Goal: Task Accomplishment & Management: Complete application form

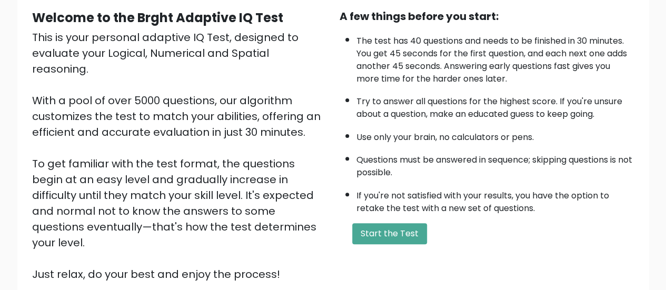
scroll to position [100, 0]
click at [378, 238] on button "Start the Test" at bounding box center [389, 234] width 75 height 21
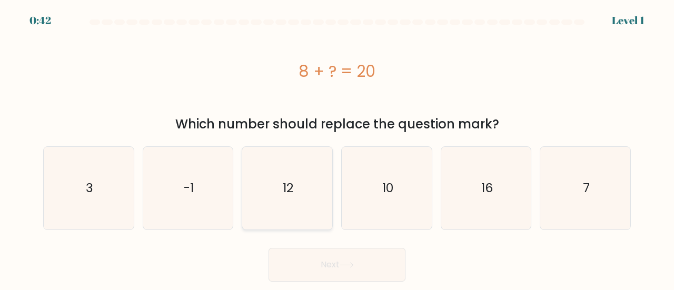
click at [305, 153] on icon "12" at bounding box center [287, 188] width 83 height 83
click at [337, 148] on input "c. 12" at bounding box center [337, 146] width 1 height 3
radio input "true"
click at [347, 268] on icon at bounding box center [347, 265] width 14 height 6
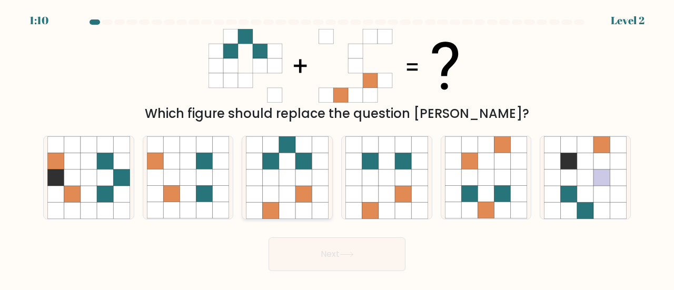
click at [305, 189] on icon at bounding box center [304, 194] width 16 height 16
click at [337, 148] on input "c." at bounding box center [337, 146] width 1 height 3
radio input "true"
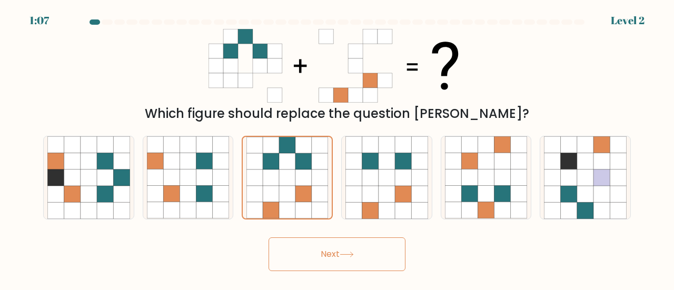
click at [329, 262] on button "Next" at bounding box center [337, 255] width 137 height 34
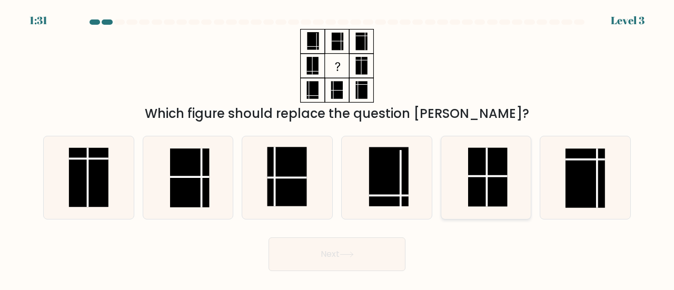
click at [464, 174] on icon at bounding box center [486, 177] width 83 height 83
click at [338, 148] on input "e." at bounding box center [337, 146] width 1 height 3
radio input "true"
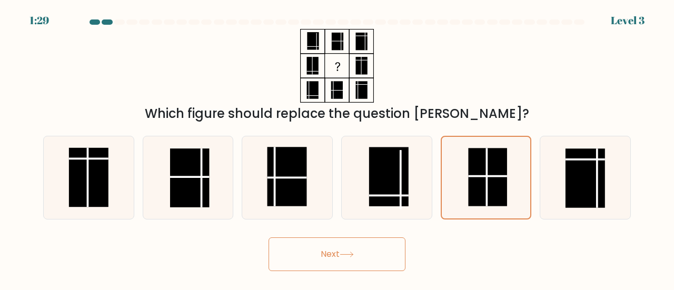
click at [316, 259] on button "Next" at bounding box center [337, 255] width 137 height 34
click at [356, 241] on button "Next" at bounding box center [337, 255] width 137 height 34
click at [332, 236] on div "Next" at bounding box center [337, 251] width 601 height 39
click at [332, 239] on button "Next" at bounding box center [337, 255] width 137 height 34
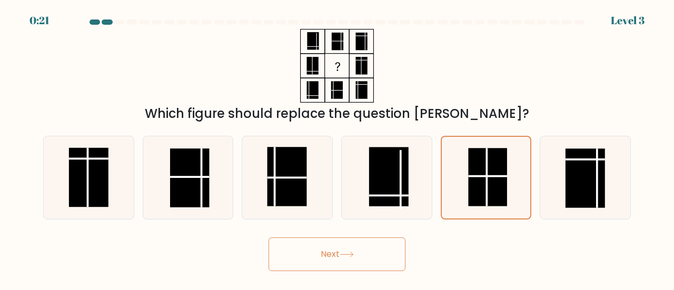
click at [332, 239] on button "Next" at bounding box center [337, 255] width 137 height 34
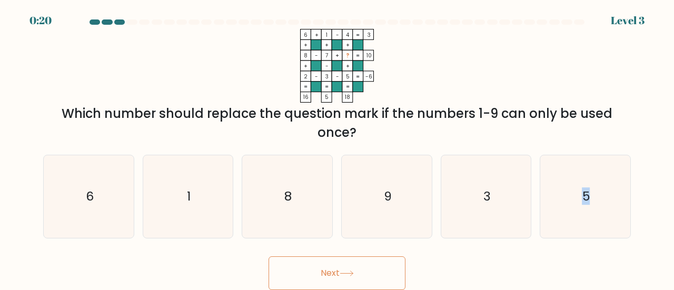
click at [332, 239] on form at bounding box center [337, 154] width 674 height 271
click at [311, 67] on rect at bounding box center [316, 66] width 11 height 11
click at [407, 195] on icon "9" at bounding box center [387, 196] width 83 height 83
click at [338, 148] on input "d. 9" at bounding box center [337, 146] width 1 height 3
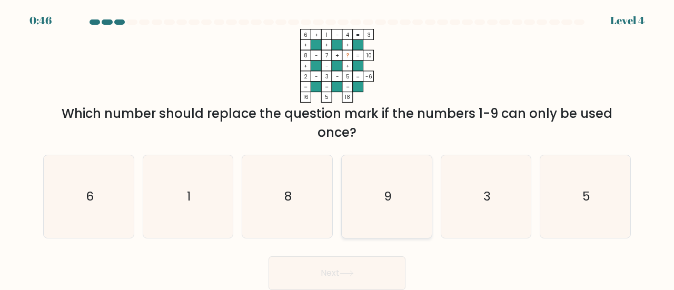
radio input "true"
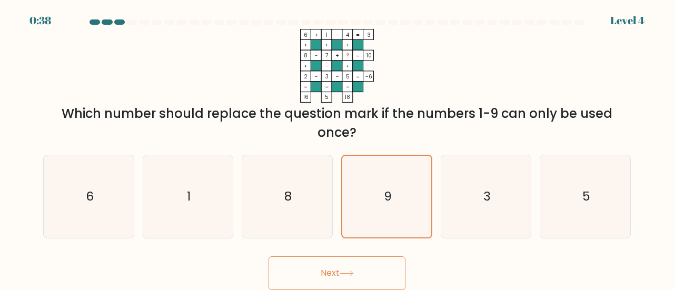
click at [380, 268] on button "Next" at bounding box center [337, 274] width 137 height 34
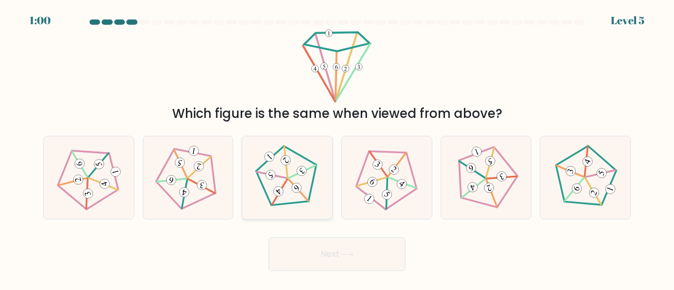
click at [299, 155] on 167 at bounding box center [290, 181] width 84 height 84
click at [337, 148] on input "c." at bounding box center [337, 146] width 1 height 3
radio input "true"
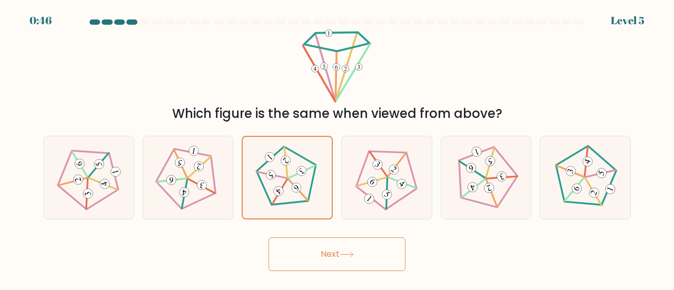
click at [314, 266] on button "Next" at bounding box center [337, 255] width 137 height 34
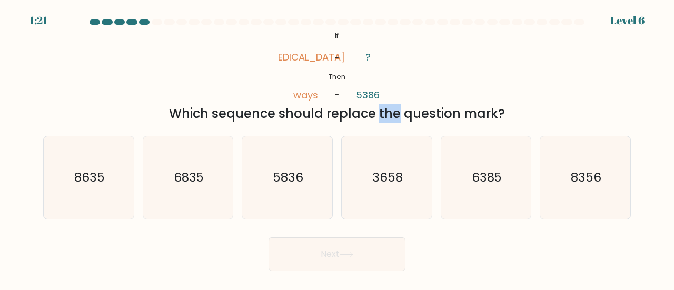
drag, startPoint x: 285, startPoint y: 111, endPoint x: 309, endPoint y: 116, distance: 24.2
click at [309, 116] on div "Which sequence should replace the question mark?" at bounding box center [337, 113] width 575 height 19
click at [339, 115] on div "Which sequence should replace the question mark?" at bounding box center [337, 113] width 575 height 19
click at [565, 201] on icon "8356" at bounding box center [585, 177] width 83 height 83
click at [338, 148] on input "f. 8356" at bounding box center [337, 146] width 1 height 3
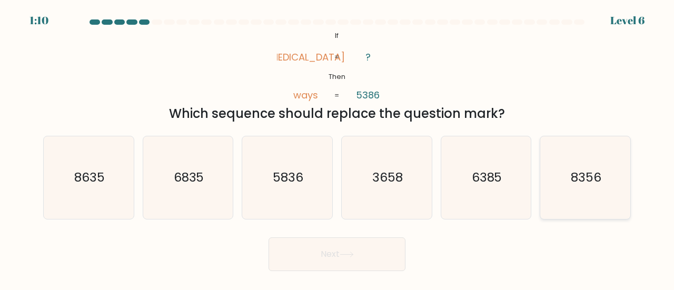
radio input "true"
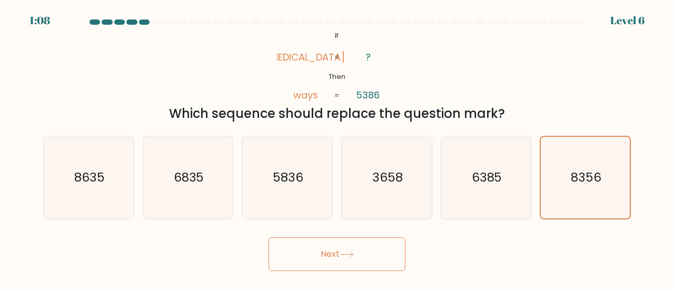
click at [366, 264] on button "Next" at bounding box center [337, 255] width 137 height 34
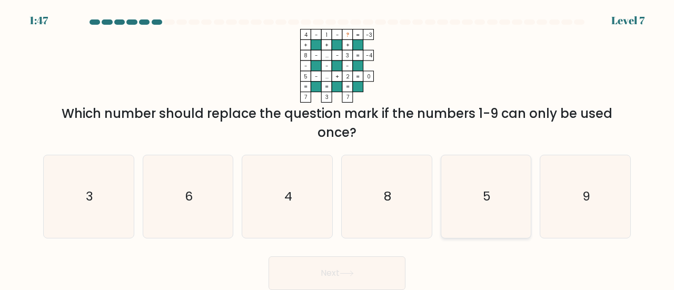
click at [443, 228] on div "5" at bounding box center [486, 197] width 91 height 84
click at [338, 148] on input "e. 5" at bounding box center [337, 146] width 1 height 3
radio input "true"
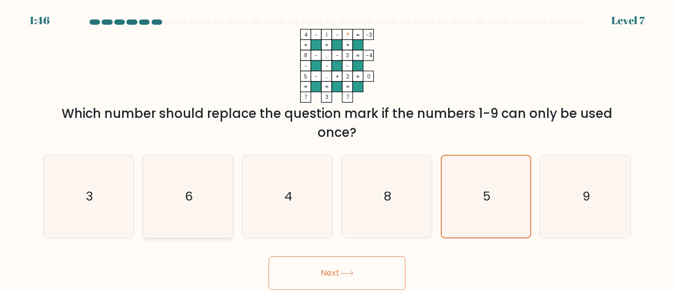
click at [176, 202] on icon "6" at bounding box center [188, 196] width 83 height 83
click at [337, 148] on input "b. 6" at bounding box center [337, 146] width 1 height 3
radio input "true"
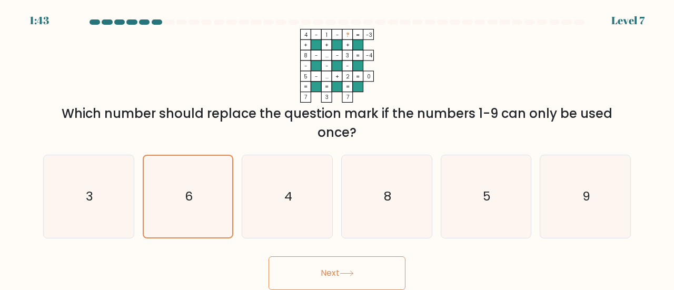
click at [307, 276] on button "Next" at bounding box center [337, 274] width 137 height 34
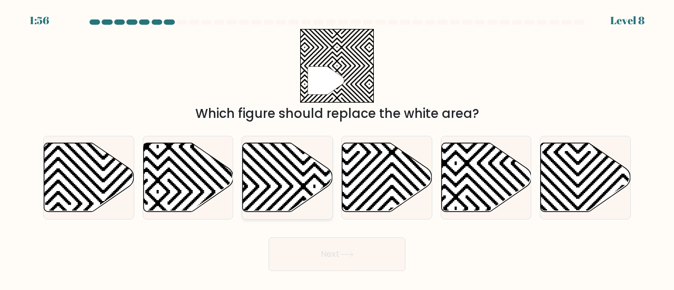
click at [308, 200] on icon at bounding box center [314, 141] width 181 height 181
click at [337, 148] on input "c." at bounding box center [337, 146] width 1 height 3
radio input "true"
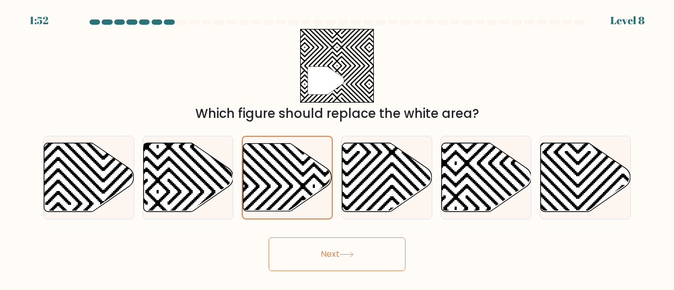
click at [320, 254] on button "Next" at bounding box center [337, 255] width 137 height 34
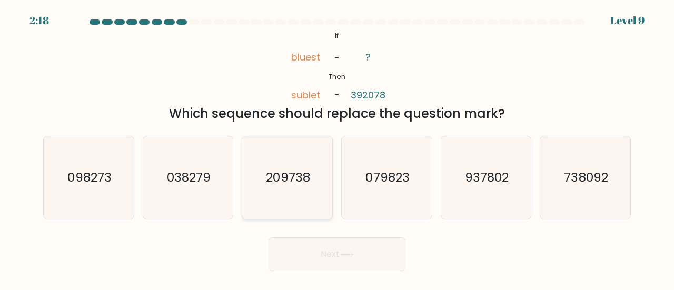
click at [255, 204] on icon "209738" at bounding box center [287, 177] width 83 height 83
click at [337, 148] on input "c. 209738" at bounding box center [337, 146] width 1 height 3
radio input "true"
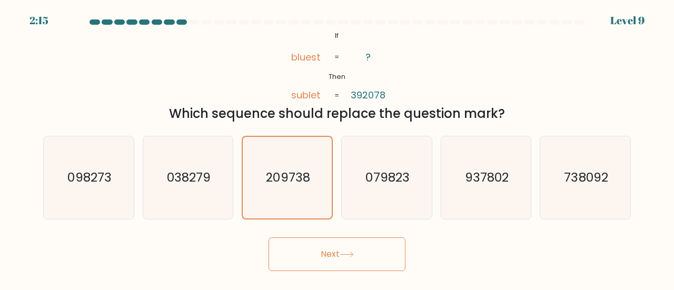
click at [306, 251] on button "Next" at bounding box center [337, 255] width 137 height 34
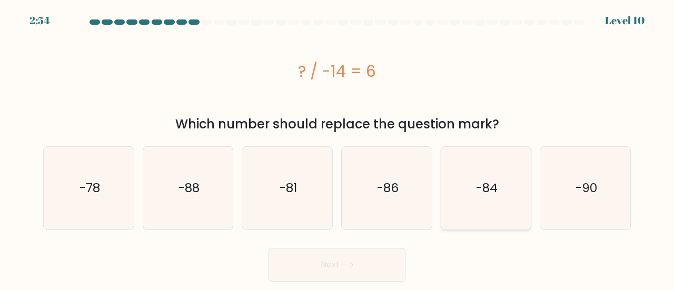
click at [445, 217] on icon "-84" at bounding box center [486, 188] width 83 height 83
click at [338, 148] on input "e. -84" at bounding box center [337, 146] width 1 height 3
radio input "true"
click at [365, 260] on button "Next" at bounding box center [337, 265] width 137 height 34
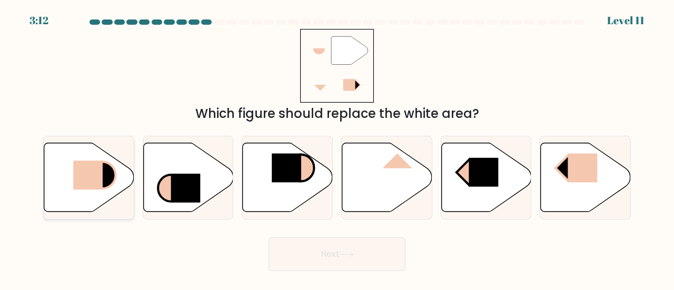
click at [86, 184] on rect at bounding box center [88, 175] width 30 height 29
click at [337, 148] on input "a." at bounding box center [337, 146] width 1 height 3
radio input "true"
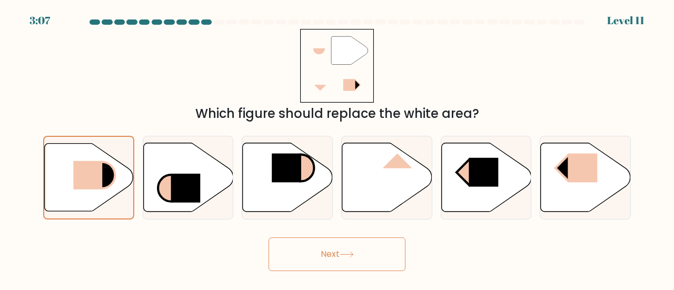
click at [342, 265] on button "Next" at bounding box center [337, 255] width 137 height 34
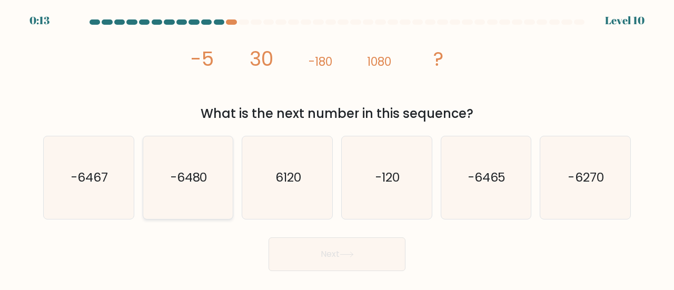
click at [188, 218] on icon "-6480" at bounding box center [188, 177] width 83 height 83
click at [337, 148] on input "b. -6480" at bounding box center [337, 146] width 1 height 3
radio input "true"
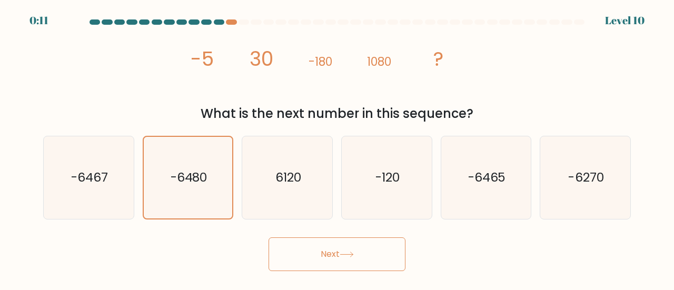
click at [303, 252] on button "Next" at bounding box center [337, 255] width 137 height 34
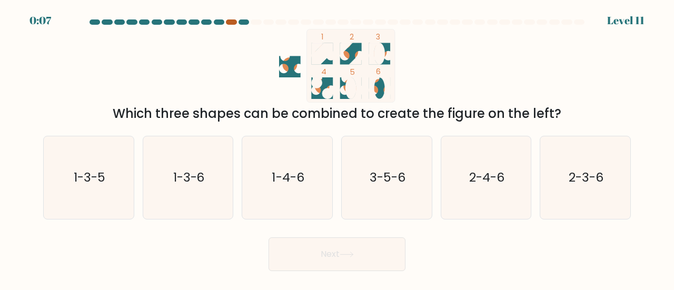
click at [230, 23] on div at bounding box center [231, 21] width 11 height 5
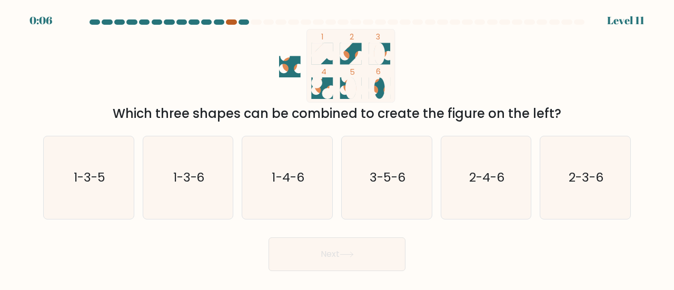
click at [230, 23] on div at bounding box center [231, 21] width 11 height 5
click at [293, 164] on icon "1-4-6" at bounding box center [287, 177] width 83 height 83
click at [337, 148] on input "c. 1-4-6" at bounding box center [337, 146] width 1 height 3
radio input "true"
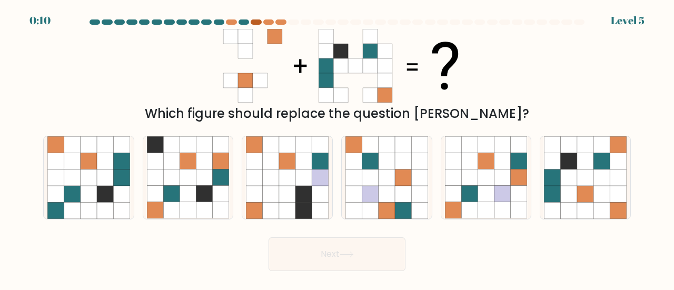
click at [258, 20] on div at bounding box center [256, 21] width 11 height 5
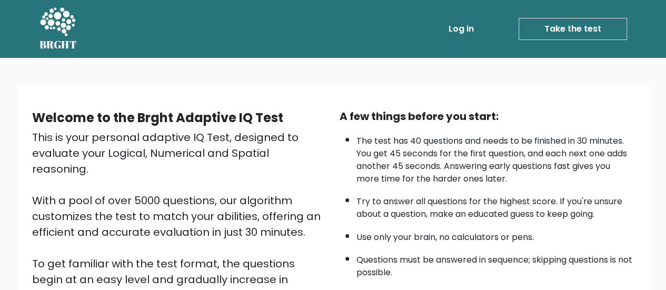
click at [567, 25] on link "Take the test" at bounding box center [573, 29] width 109 height 22
click at [569, 26] on link "Take the test" at bounding box center [573, 29] width 109 height 22
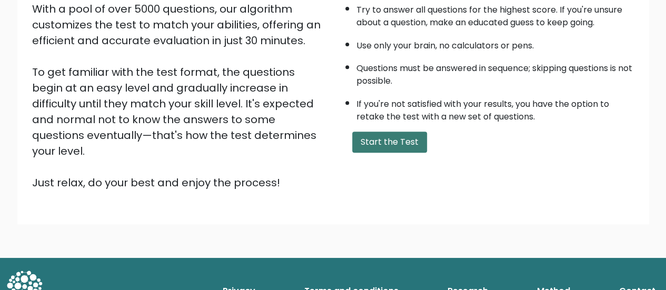
click at [376, 137] on button "Start the Test" at bounding box center [389, 142] width 75 height 21
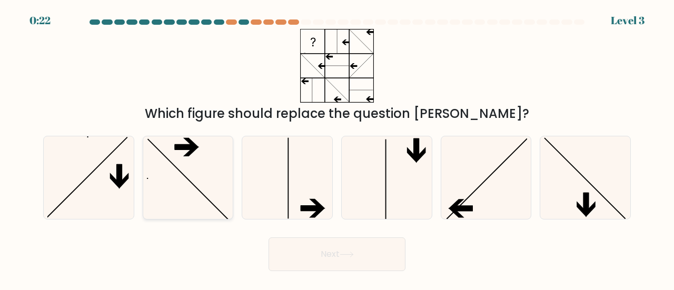
click at [224, 185] on icon at bounding box center [188, 177] width 83 height 83
click at [337, 148] on input "b." at bounding box center [337, 146] width 1 height 3
radio input "true"
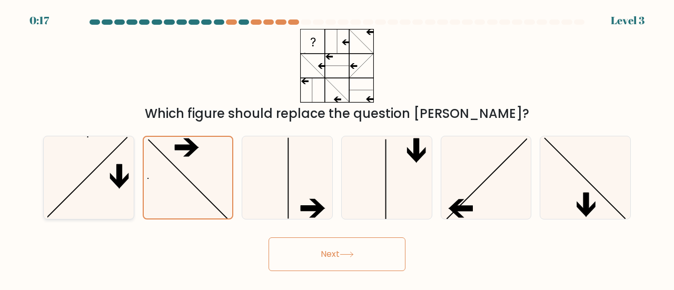
click at [116, 144] on icon at bounding box center [88, 177] width 83 height 83
click at [337, 145] on input "a." at bounding box center [337, 146] width 1 height 3
radio input "true"
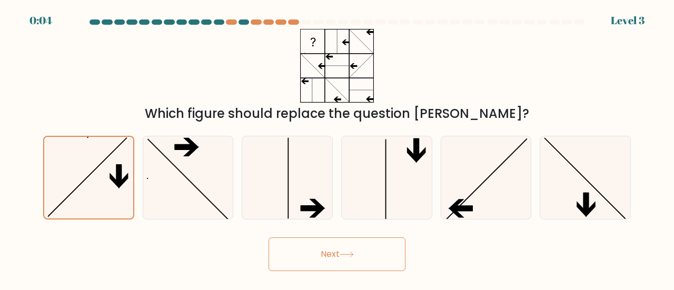
click at [532, 193] on div "e." at bounding box center [487, 178] width 100 height 84
click at [370, 191] on icon at bounding box center [387, 177] width 83 height 83
click at [338, 148] on input "d." at bounding box center [337, 146] width 1 height 3
radio input "true"
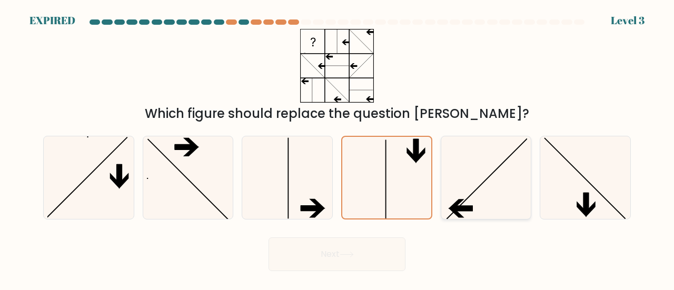
click at [462, 201] on icon at bounding box center [456, 204] width 16 height 9
click at [338, 148] on input "e." at bounding box center [337, 146] width 1 height 3
radio input "true"
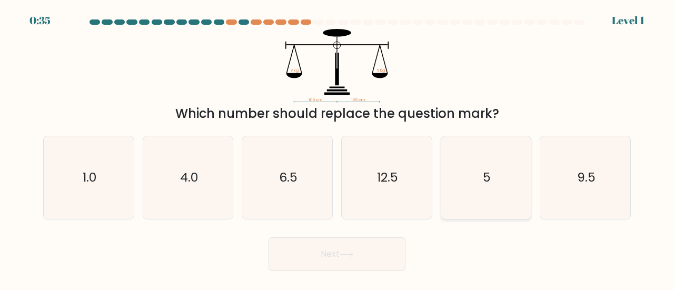
click at [474, 198] on icon "5" at bounding box center [486, 177] width 83 height 83
click at [338, 148] on input "e. 5" at bounding box center [337, 146] width 1 height 3
radio input "true"
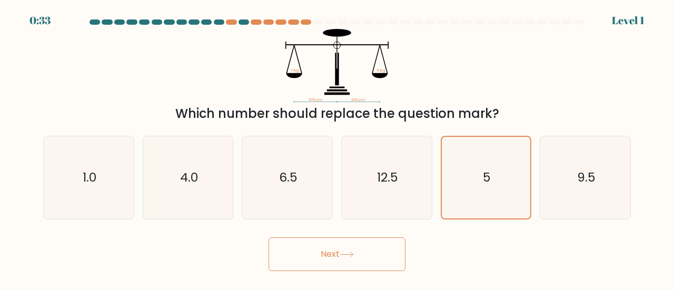
click at [352, 267] on button "Next" at bounding box center [337, 255] width 137 height 34
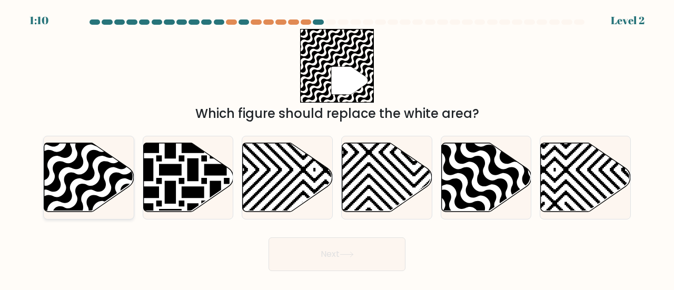
click at [100, 185] on icon at bounding box center [58, 141] width 181 height 181
click at [337, 148] on input "a." at bounding box center [337, 146] width 1 height 3
radio input "true"
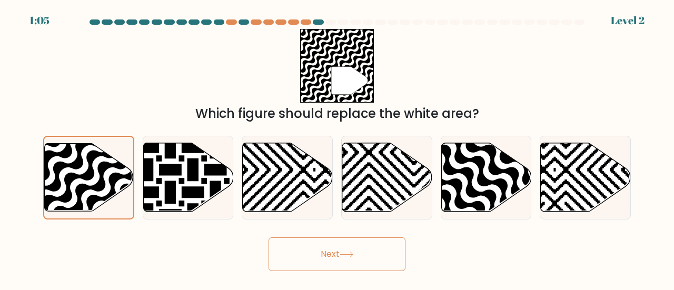
click at [386, 259] on button "Next" at bounding box center [337, 255] width 137 height 34
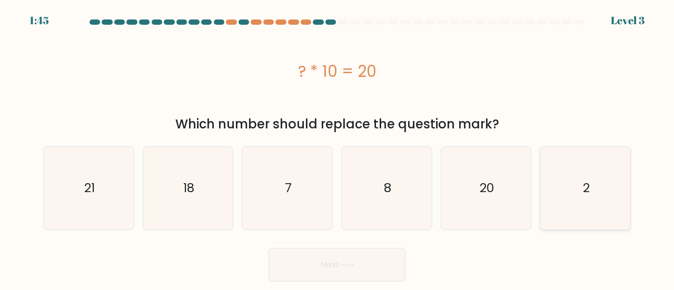
click at [564, 201] on icon "2" at bounding box center [585, 188] width 83 height 83
click at [338, 148] on input "f. 2" at bounding box center [337, 146] width 1 height 3
radio input "true"
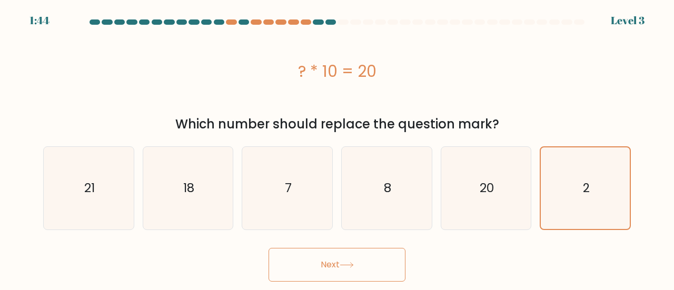
click at [315, 275] on button "Next" at bounding box center [337, 265] width 137 height 34
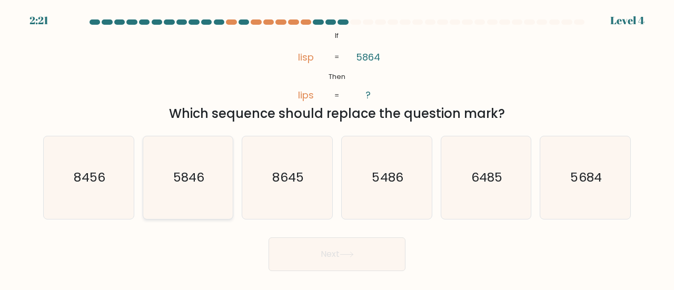
click at [190, 153] on icon "5846" at bounding box center [188, 177] width 83 height 83
click at [337, 148] on input "b. 5846" at bounding box center [337, 146] width 1 height 3
radio input "true"
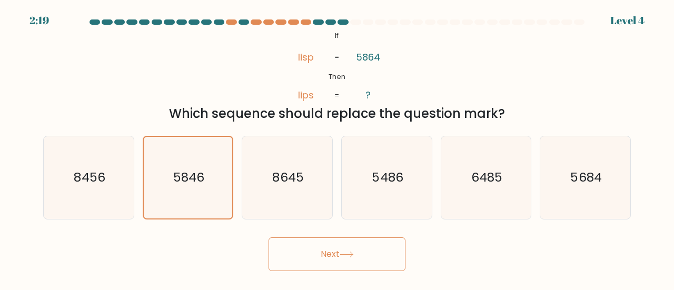
click at [318, 253] on button "Next" at bounding box center [337, 255] width 137 height 34
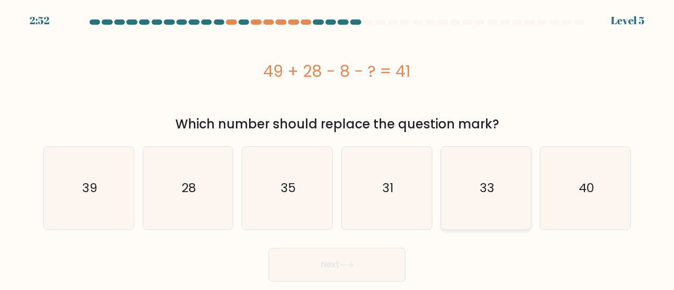
click at [453, 186] on icon "33" at bounding box center [486, 188] width 83 height 83
click at [338, 148] on input "e. 33" at bounding box center [337, 146] width 1 height 3
radio input "true"
click at [211, 194] on icon "28" at bounding box center [188, 188] width 83 height 83
click at [337, 148] on input "b. 28" at bounding box center [337, 146] width 1 height 3
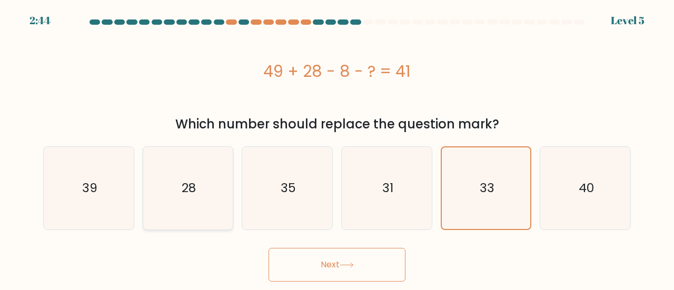
radio input "true"
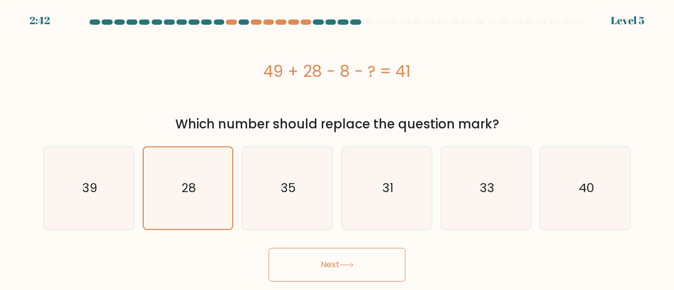
click at [292, 267] on button "Next" at bounding box center [337, 265] width 137 height 34
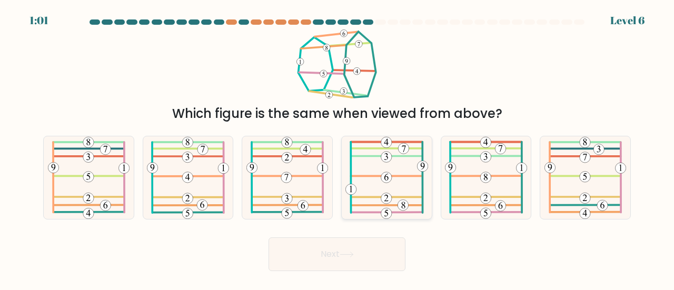
click at [357, 176] on 386 at bounding box center [386, 176] width 71 height 0
click at [338, 148] on input "d." at bounding box center [337, 146] width 1 height 3
radio input "true"
click at [341, 251] on button "Next" at bounding box center [337, 255] width 137 height 34
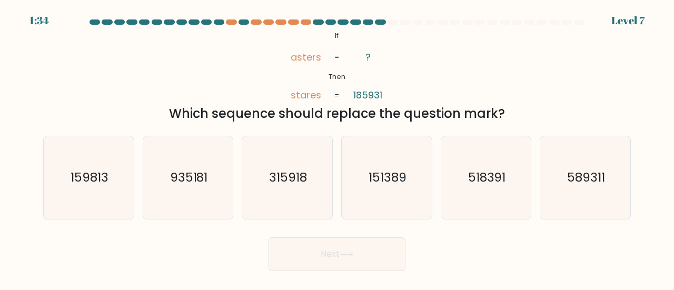
click at [514, 225] on form "If ?" at bounding box center [337, 145] width 674 height 252
click at [513, 207] on icon "518391" at bounding box center [486, 177] width 83 height 83
click at [338, 148] on input "e. 518391" at bounding box center [337, 146] width 1 height 3
radio input "true"
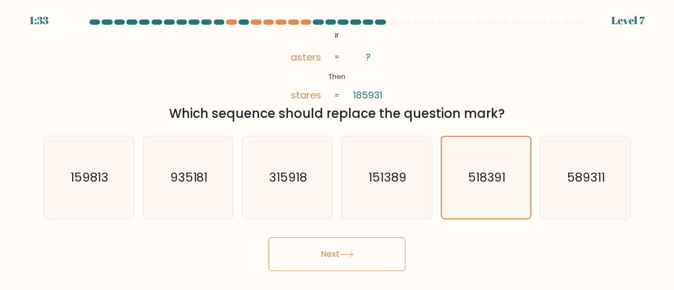
click at [341, 253] on button "Next" at bounding box center [337, 255] width 137 height 34
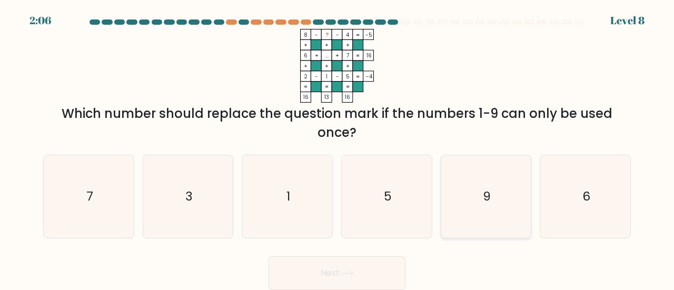
click at [477, 206] on icon "9" at bounding box center [486, 196] width 83 height 83
click at [338, 148] on input "e. 9" at bounding box center [337, 146] width 1 height 3
radio input "true"
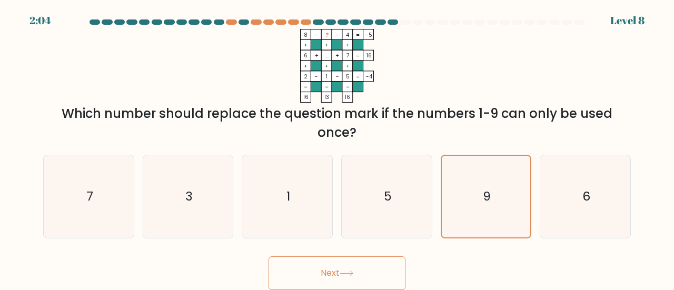
click at [352, 280] on button "Next" at bounding box center [337, 274] width 137 height 34
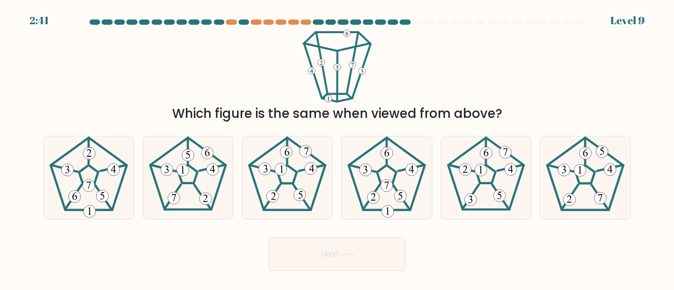
click at [110, 61] on div "Which figure is the same when viewed from above?" at bounding box center [337, 76] width 601 height 94
click at [213, 174] on 796 at bounding box center [213, 170] width 12 height 12
click at [337, 148] on input "b." at bounding box center [337, 146] width 1 height 3
radio input "true"
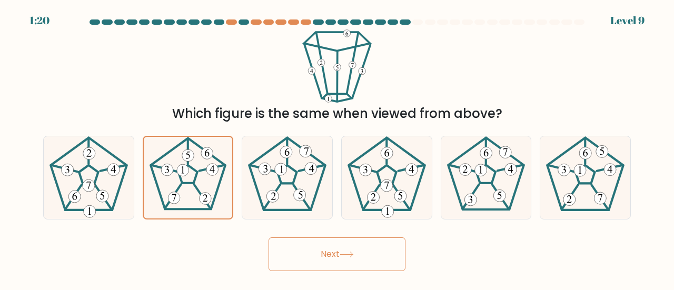
click at [361, 255] on button "Next" at bounding box center [337, 255] width 137 height 34
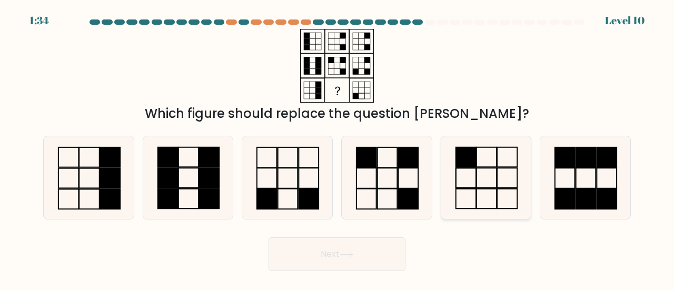
click at [473, 178] on icon at bounding box center [486, 177] width 83 height 83
click at [338, 148] on input "e." at bounding box center [337, 146] width 1 height 3
radio input "true"
click at [336, 243] on button "Next" at bounding box center [337, 255] width 137 height 34
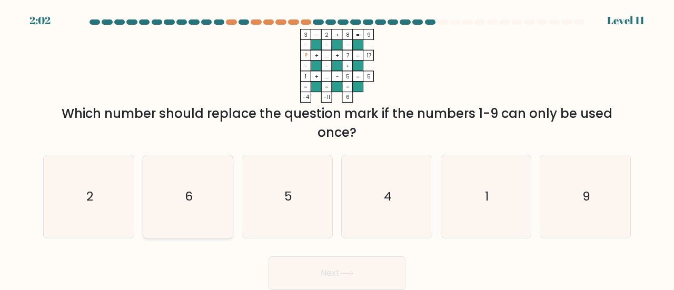
click at [189, 203] on text "6" at bounding box center [189, 196] width 8 height 17
click at [337, 148] on input "b. 6" at bounding box center [337, 146] width 1 height 3
radio input "true"
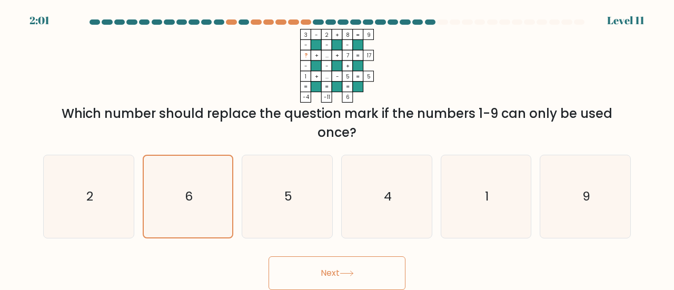
click at [276, 272] on button "Next" at bounding box center [337, 274] width 137 height 34
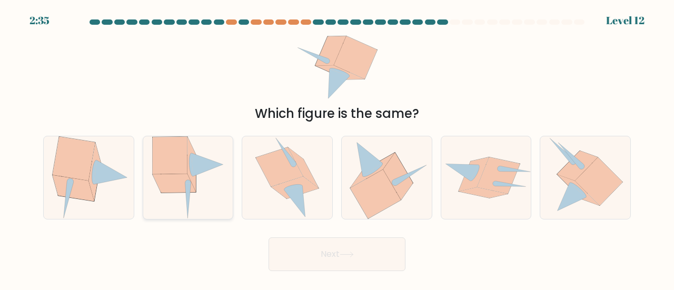
click at [186, 156] on icon at bounding box center [169, 155] width 35 height 37
click at [337, 148] on input "b." at bounding box center [337, 146] width 1 height 3
radio input "true"
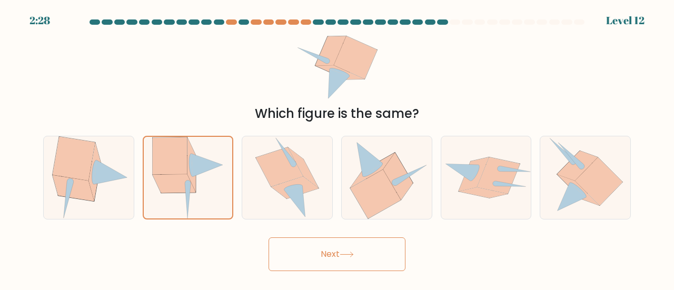
click at [317, 243] on button "Next" at bounding box center [337, 255] width 137 height 34
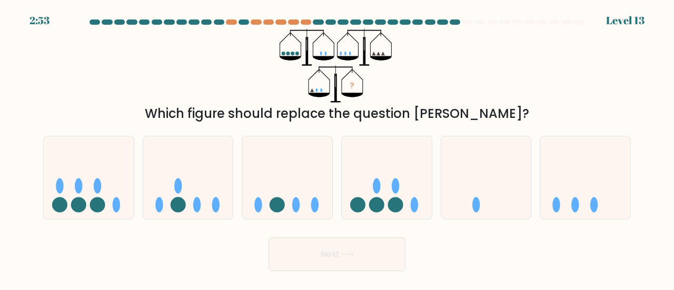
click at [651, 203] on form at bounding box center [337, 145] width 674 height 252
click at [646, 180] on form at bounding box center [337, 145] width 674 height 252
click at [603, 180] on icon at bounding box center [586, 178] width 90 height 74
click at [338, 148] on input "f." at bounding box center [337, 146] width 1 height 3
radio input "true"
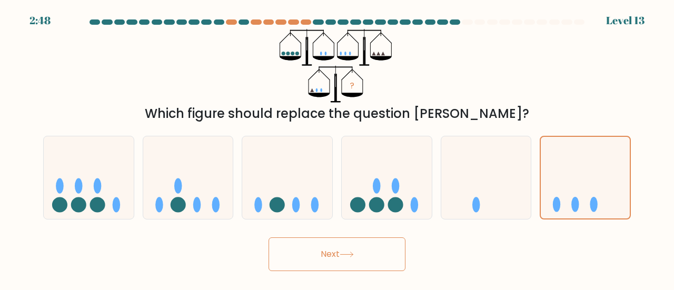
click at [366, 251] on button "Next" at bounding box center [337, 255] width 137 height 34
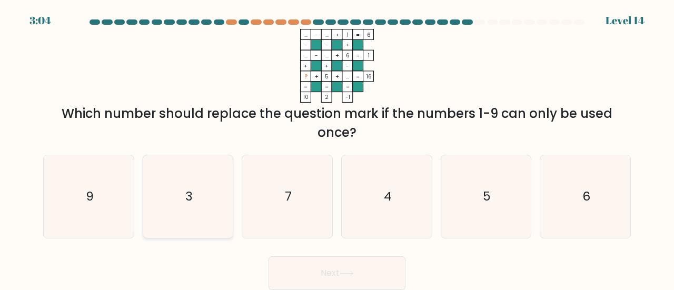
click at [216, 197] on icon "3" at bounding box center [188, 196] width 83 height 83
click at [337, 148] on input "b. 3" at bounding box center [337, 146] width 1 height 3
radio input "true"
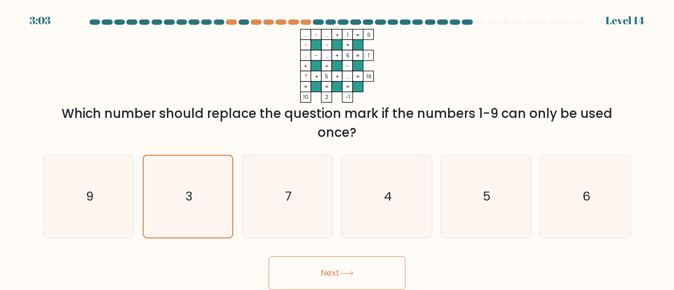
click at [310, 284] on button "Next" at bounding box center [337, 274] width 137 height 34
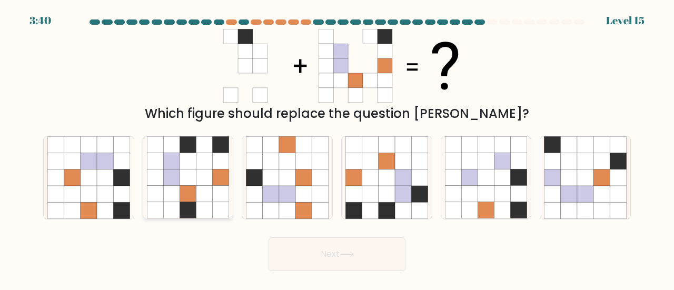
click at [208, 214] on icon at bounding box center [205, 210] width 16 height 16
click at [337, 148] on input "b." at bounding box center [337, 146] width 1 height 3
radio input "true"
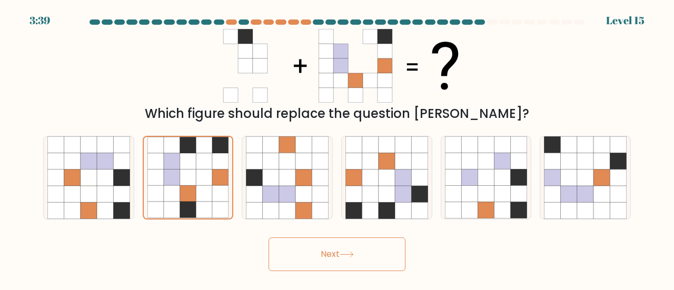
click at [294, 233] on div "Next" at bounding box center [337, 251] width 601 height 39
click at [294, 236] on div "Next" at bounding box center [337, 251] width 601 height 39
click at [294, 267] on button "Next" at bounding box center [337, 255] width 137 height 34
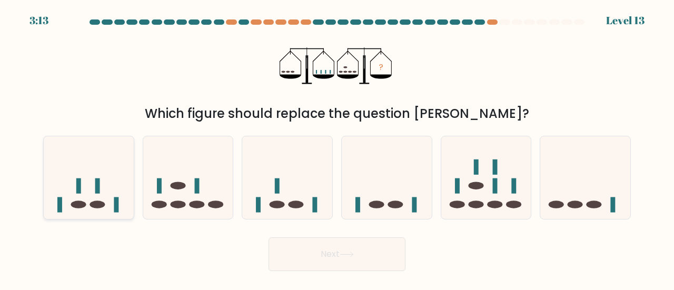
click at [66, 193] on icon at bounding box center [89, 178] width 90 height 74
click at [337, 148] on input "a." at bounding box center [337, 146] width 1 height 3
radio input "true"
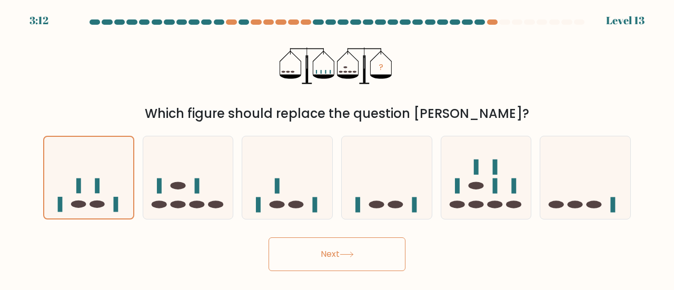
click at [271, 260] on button "Next" at bounding box center [337, 255] width 137 height 34
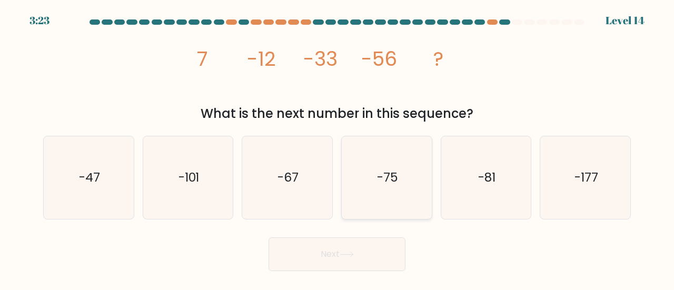
click at [375, 186] on icon "-75" at bounding box center [387, 177] width 83 height 83
click at [338, 148] on input "d. -75" at bounding box center [337, 146] width 1 height 3
radio input "true"
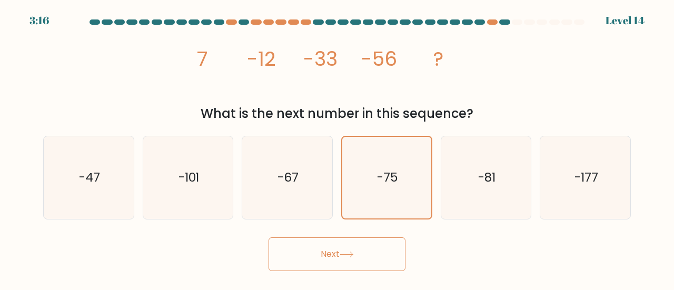
click at [437, 164] on div "e. -81" at bounding box center [487, 178] width 100 height 84
click at [445, 181] on icon "-81" at bounding box center [486, 177] width 83 height 83
click at [338, 148] on input "e. -81" at bounding box center [337, 146] width 1 height 3
radio input "true"
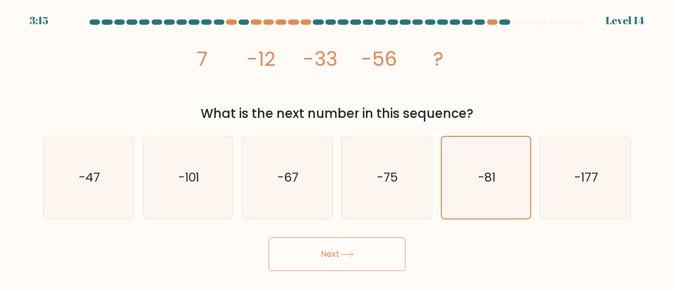
click at [370, 232] on div "Next" at bounding box center [337, 251] width 601 height 39
click at [369, 232] on div "Next" at bounding box center [337, 251] width 601 height 39
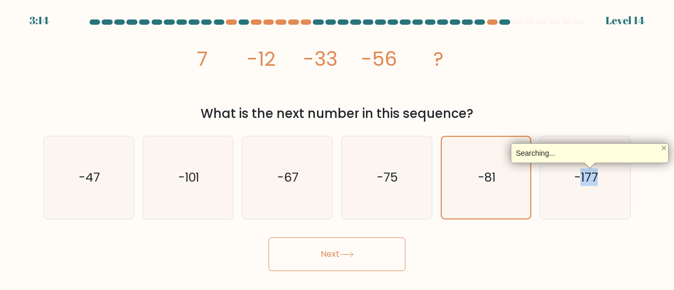
click at [365, 244] on button "Next" at bounding box center [337, 255] width 137 height 34
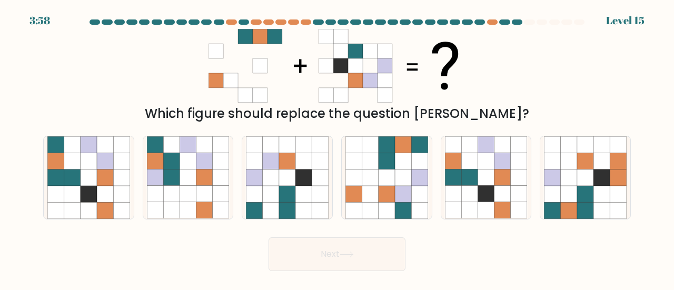
click at [361, 248] on button "Next" at bounding box center [337, 255] width 137 height 34
drag, startPoint x: 365, startPoint y: 244, endPoint x: 484, endPoint y: 224, distance: 120.7
click at [484, 224] on form at bounding box center [337, 145] width 674 height 252
click at [384, 165] on icon at bounding box center [387, 161] width 16 height 16
click at [338, 148] on input "d." at bounding box center [337, 146] width 1 height 3
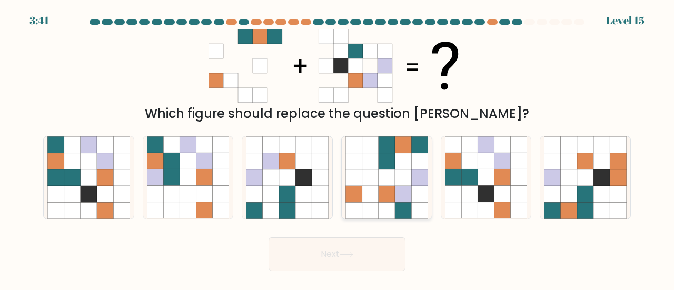
radio input "true"
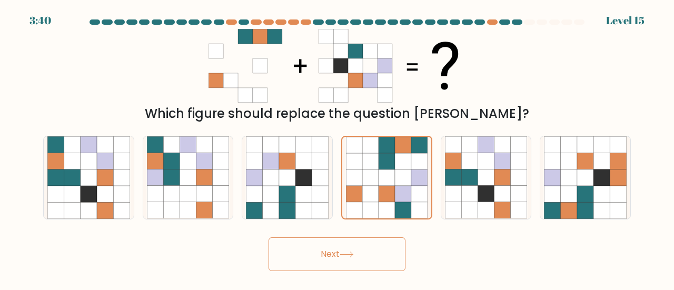
click at [347, 252] on icon at bounding box center [347, 255] width 14 height 6
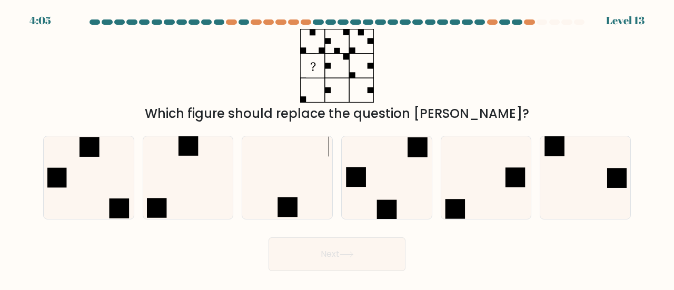
click at [334, 90] on icon at bounding box center [337, 66] width 132 height 74
click at [200, 155] on icon at bounding box center [188, 177] width 83 height 83
click at [337, 148] on input "b." at bounding box center [337, 146] width 1 height 3
radio input "true"
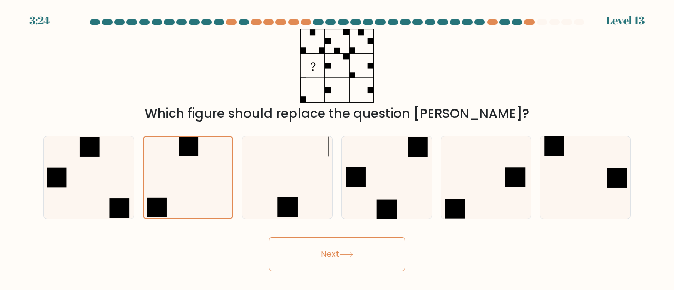
click at [330, 251] on button "Next" at bounding box center [337, 255] width 137 height 34
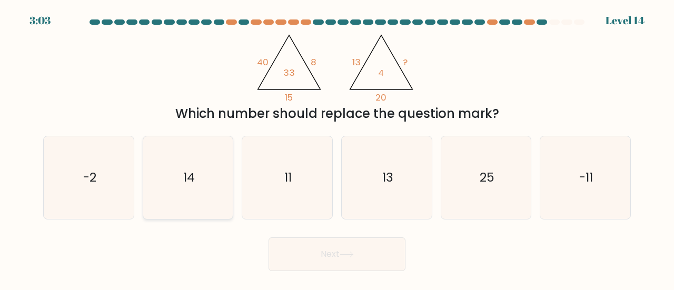
click at [178, 176] on icon "14" at bounding box center [188, 177] width 83 height 83
click at [337, 148] on input "b. 14" at bounding box center [337, 146] width 1 height 3
radio input "true"
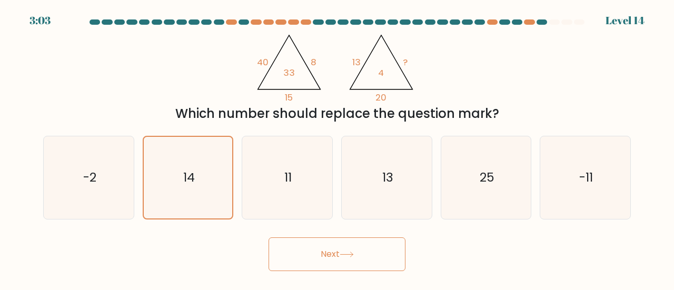
click at [305, 258] on button "Next" at bounding box center [337, 255] width 137 height 34
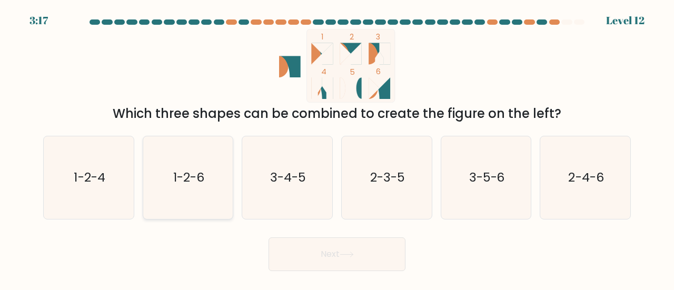
click at [188, 184] on text "1-2-6" at bounding box center [188, 177] width 31 height 17
click at [337, 148] on input "b. 1-2-6" at bounding box center [337, 146] width 1 height 3
radio input "true"
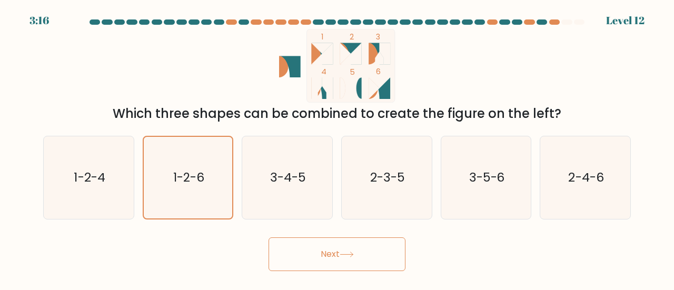
click at [298, 263] on button "Next" at bounding box center [337, 255] width 137 height 34
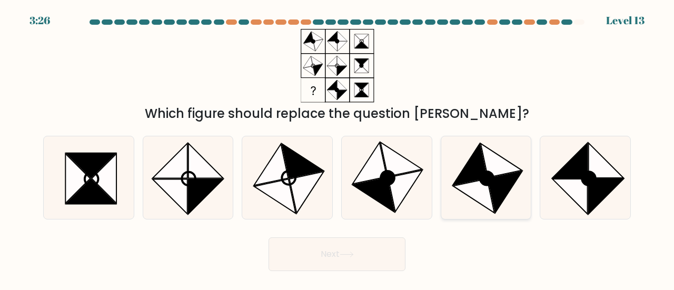
click at [507, 168] on icon at bounding box center [502, 161] width 42 height 34
click at [338, 148] on input "e." at bounding box center [337, 146] width 1 height 3
radio input "true"
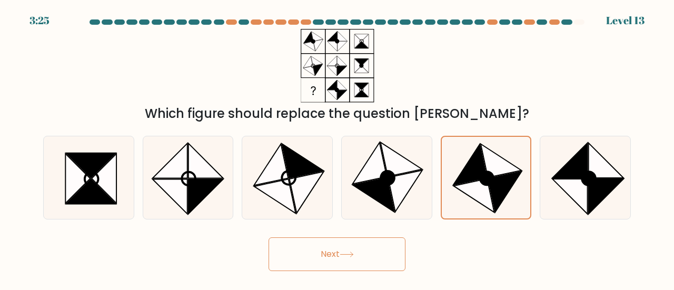
click at [381, 240] on button "Next" at bounding box center [337, 255] width 137 height 34
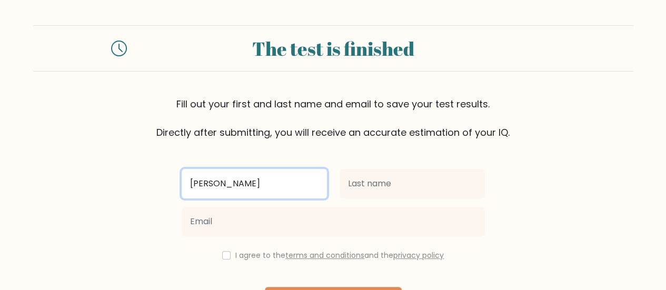
type input "Daniel"
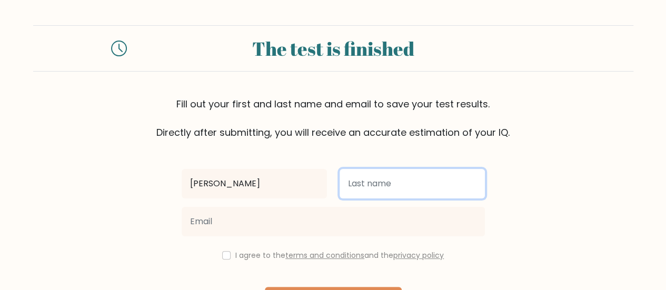
click at [369, 178] on input "text" at bounding box center [412, 184] width 145 height 30
type input "Njoku"
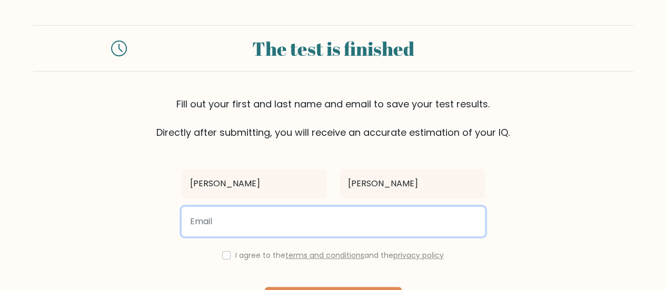
click at [339, 220] on input "email" at bounding box center [333, 222] width 303 height 30
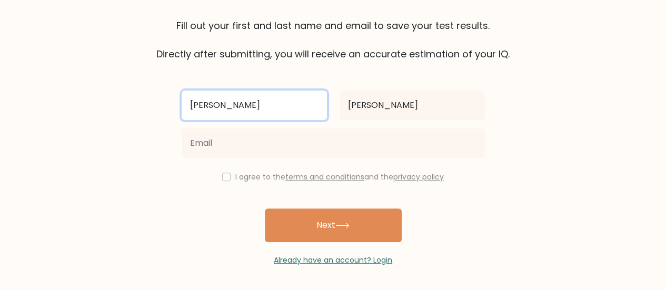
drag, startPoint x: 241, startPoint y: 104, endPoint x: 234, endPoint y: 105, distance: 7.5
click at [234, 105] on input "Daniel" at bounding box center [254, 106] width 145 height 30
type input "Ugochukwu"
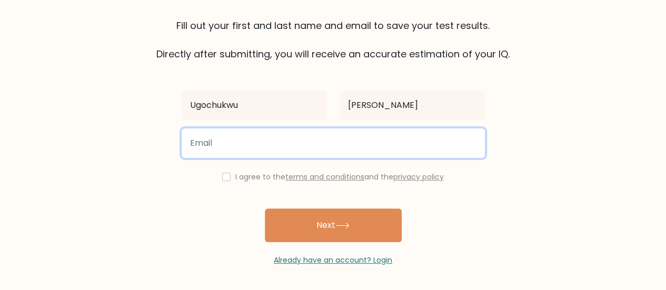
click at [218, 139] on input "email" at bounding box center [333, 144] width 303 height 30
type input "ugochukwu083@gmail.com"
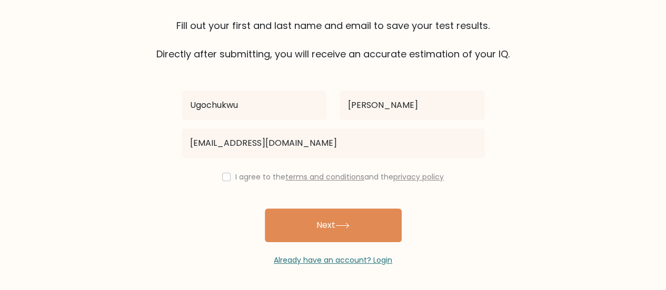
click at [318, 205] on div "Ugochukwu Njoku ugochukwu083@gmail.com I agree to the terms and conditions and …" at bounding box center [333, 163] width 316 height 205
click at [253, 180] on label "I agree to the terms and conditions and the privacy policy" at bounding box center [340, 177] width 209 height 11
click at [222, 180] on input "checkbox" at bounding box center [226, 177] width 8 height 8
checkbox input "true"
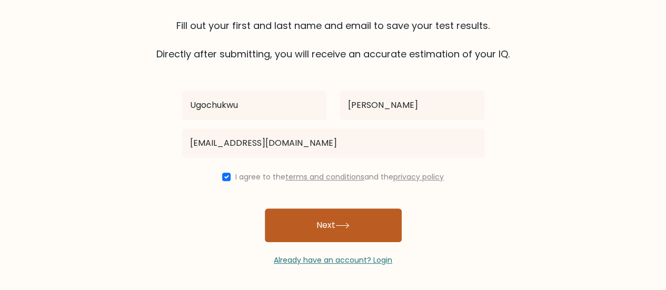
click at [285, 225] on button "Next" at bounding box center [333, 226] width 137 height 34
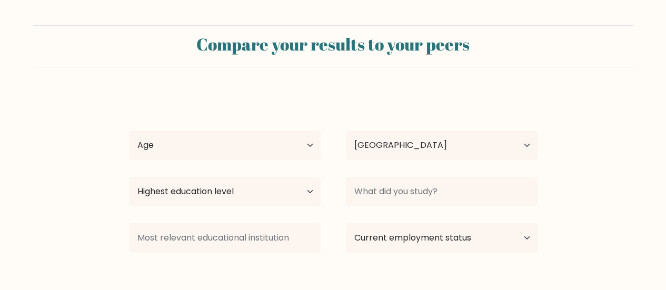
select select "NG"
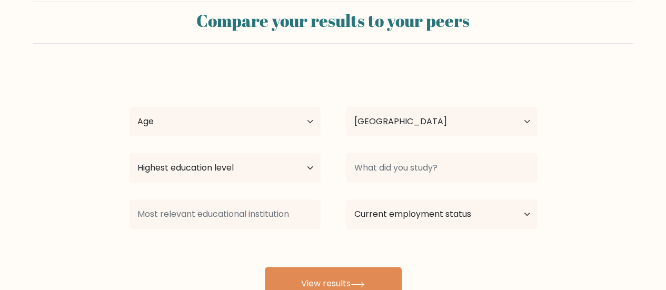
scroll to position [33, 0]
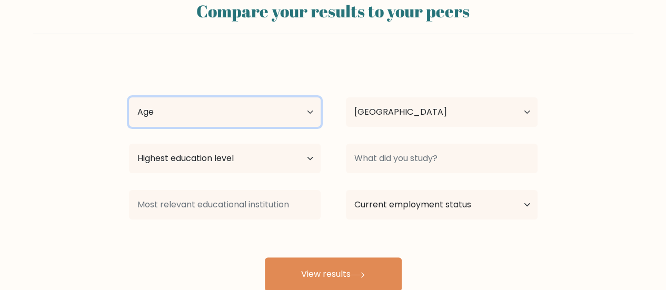
click at [256, 105] on select "Age Under [DEMOGRAPHIC_DATA] [DEMOGRAPHIC_DATA] [DEMOGRAPHIC_DATA] [DEMOGRAPHIC…" at bounding box center [225, 112] width 192 height 30
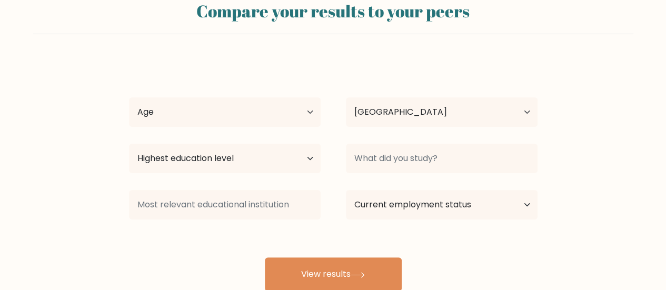
click at [287, 70] on div "[PERSON_NAME] Age Under [DEMOGRAPHIC_DATA] [DEMOGRAPHIC_DATA] [DEMOGRAPHIC_DATA…" at bounding box center [334, 176] width 422 height 232
click at [287, 134] on div "[PERSON_NAME] Age Under [DEMOGRAPHIC_DATA] [DEMOGRAPHIC_DATA] [DEMOGRAPHIC_DATA…" at bounding box center [334, 176] width 422 height 232
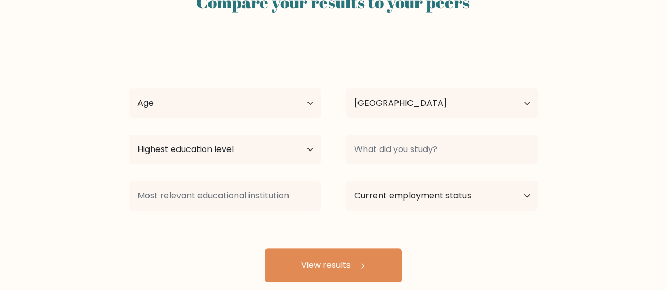
scroll to position [43, 0]
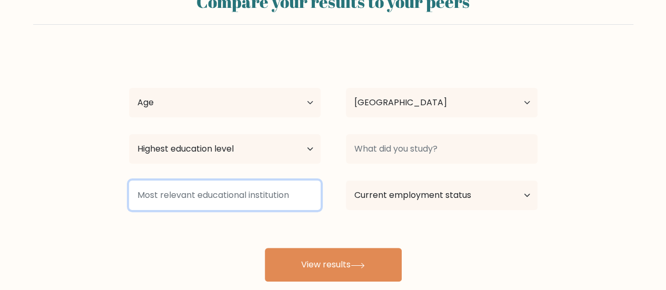
click at [279, 191] on input at bounding box center [225, 196] width 192 height 30
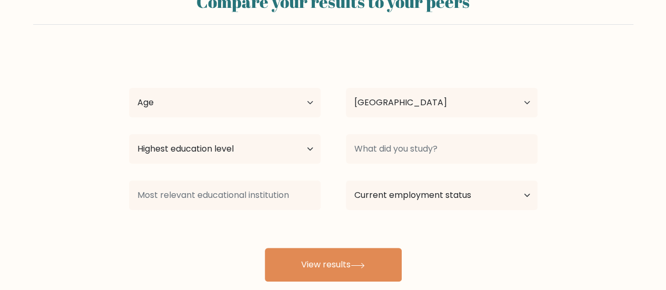
click at [275, 166] on div "Highest education level No schooling Primary Lower Secondary Upper Secondary Oc…" at bounding box center [224, 149] width 217 height 38
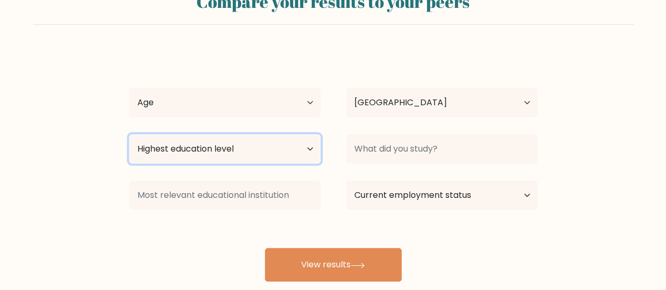
click at [261, 155] on select "Highest education level No schooling Primary Lower Secondary Upper Secondary Oc…" at bounding box center [225, 149] width 192 height 30
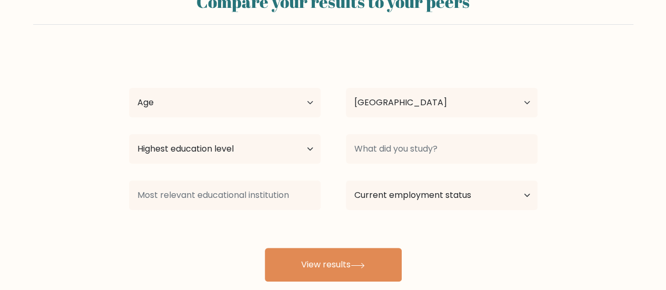
click at [343, 104] on div "Country [GEOGRAPHIC_DATA] [GEOGRAPHIC_DATA] [GEOGRAPHIC_DATA] [US_STATE] [GEOGR…" at bounding box center [442, 103] width 217 height 38
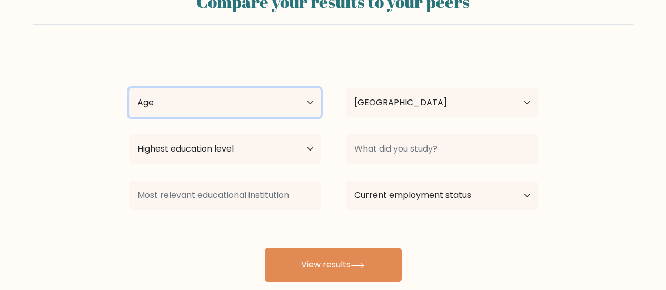
click at [315, 104] on select "Age Under [DEMOGRAPHIC_DATA] [DEMOGRAPHIC_DATA] [DEMOGRAPHIC_DATA] [DEMOGRAPHIC…" at bounding box center [225, 103] width 192 height 30
select select "18_24"
click at [129, 88] on select "Age Under [DEMOGRAPHIC_DATA] [DEMOGRAPHIC_DATA] [DEMOGRAPHIC_DATA] [DEMOGRAPHIC…" at bounding box center [225, 103] width 192 height 30
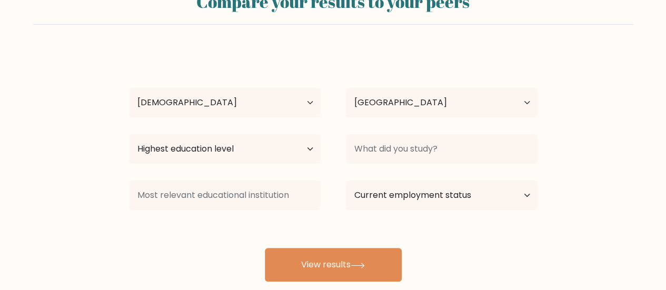
click at [360, 120] on div "Country [GEOGRAPHIC_DATA] [GEOGRAPHIC_DATA] [GEOGRAPHIC_DATA] [US_STATE] [GEOGR…" at bounding box center [442, 103] width 217 height 38
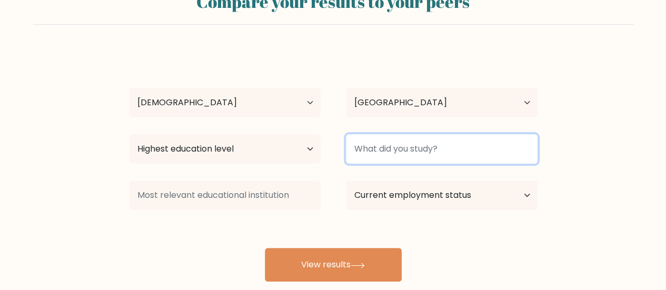
click at [383, 138] on input at bounding box center [442, 149] width 192 height 30
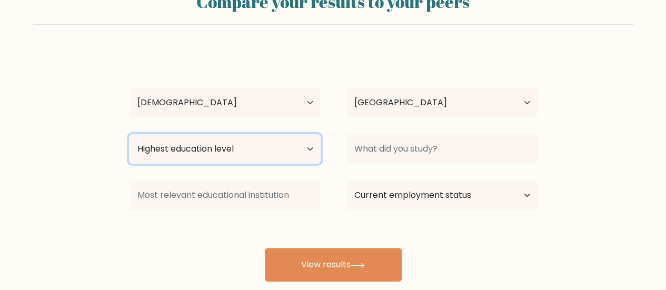
click at [273, 145] on select "Highest education level No schooling Primary Lower Secondary Upper Secondary Oc…" at bounding box center [225, 149] width 192 height 30
select select "bachelors_degree"
click at [129, 134] on select "Highest education level No schooling Primary Lower Secondary Upper Secondary Oc…" at bounding box center [225, 149] width 192 height 30
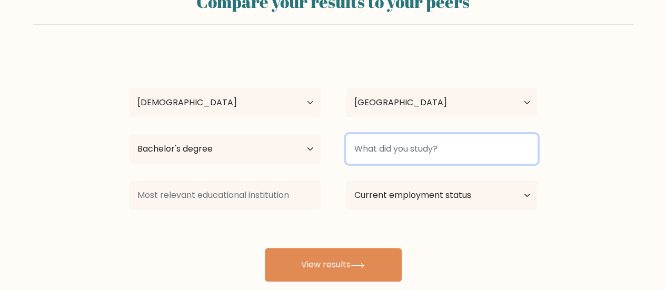
click at [353, 139] on input at bounding box center [442, 149] width 192 height 30
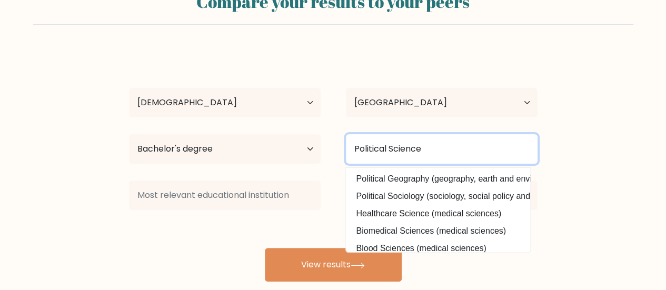
type input "Political Science"
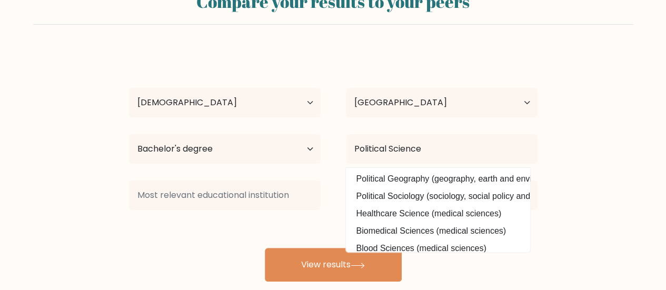
click at [329, 136] on div "Highest education level No schooling Primary Lower Secondary Upper Secondary Oc…" at bounding box center [224, 149] width 217 height 38
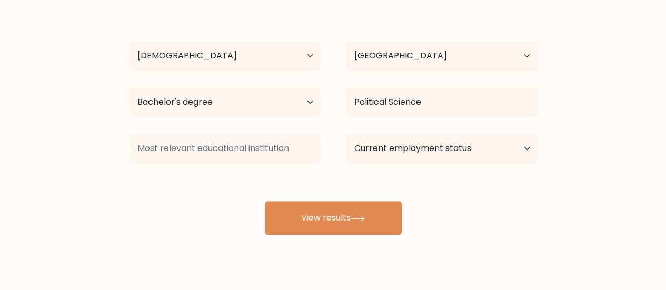
scroll to position [89, 0]
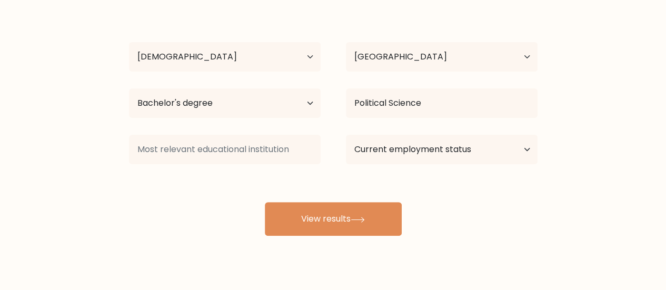
click at [243, 171] on div "Ugochukwu Njoku Age Under 18 years old 18-24 years old 25-34 years old 35-44 ye…" at bounding box center [334, 120] width 422 height 232
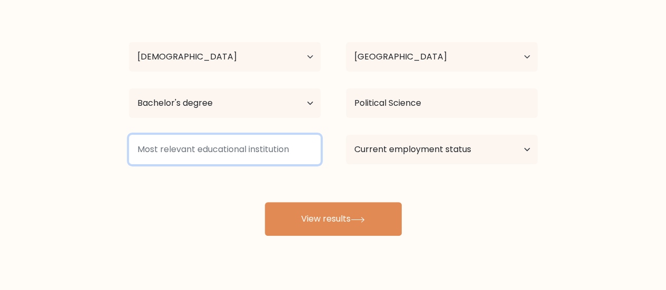
click at [232, 159] on input at bounding box center [225, 150] width 192 height 30
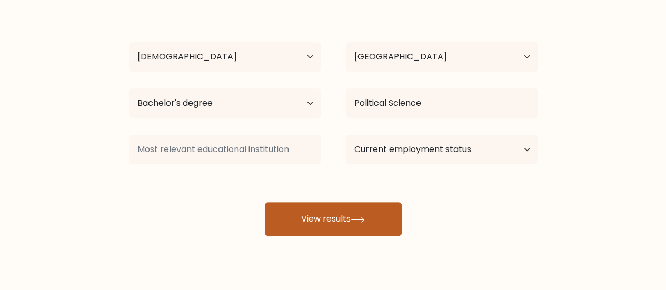
click at [334, 211] on button "View results" at bounding box center [333, 219] width 137 height 34
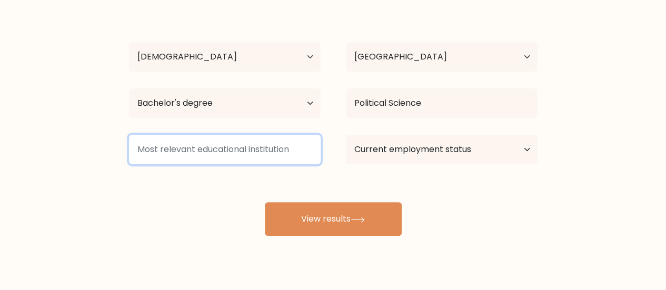
click at [269, 156] on input at bounding box center [225, 150] width 192 height 30
type input "Bachelors"
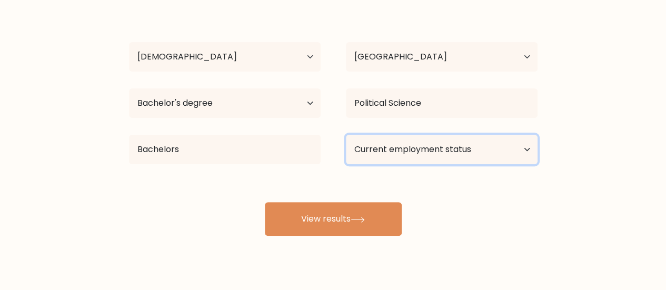
click at [391, 149] on select "Current employment status Employed Student Retired Other / prefer not to answer" at bounding box center [442, 150] width 192 height 30
select select "student"
click at [346, 135] on select "Current employment status Employed Student Retired Other / prefer not to answer" at bounding box center [442, 150] width 192 height 30
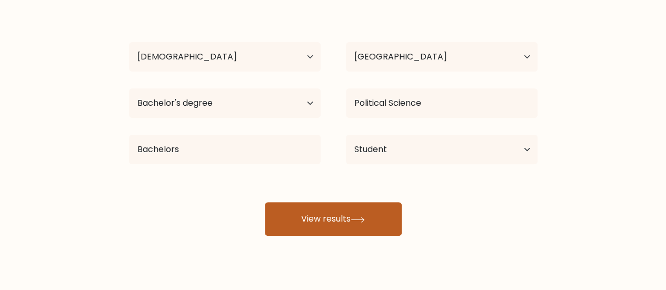
click at [344, 229] on button "View results" at bounding box center [333, 219] width 137 height 34
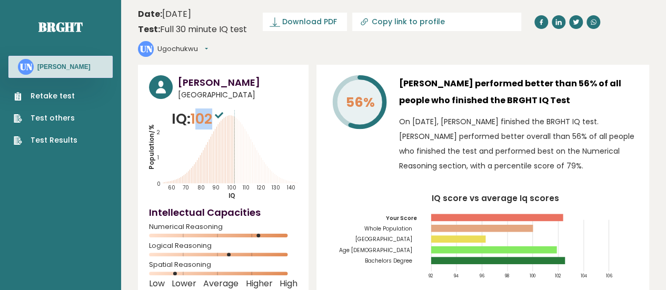
drag, startPoint x: 202, startPoint y: 101, endPoint x: 214, endPoint y: 105, distance: 13.3
click at [214, 109] on span "102" at bounding box center [208, 118] width 35 height 19
click at [221, 109] on span "102" at bounding box center [208, 118] width 35 height 19
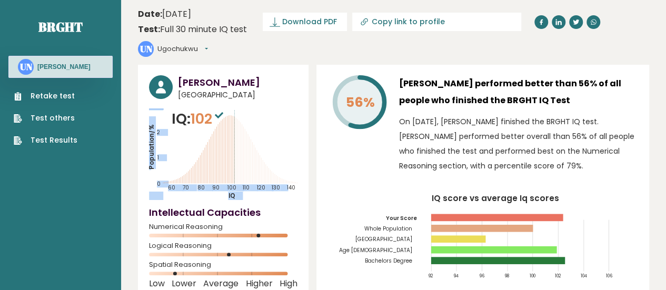
drag, startPoint x: 222, startPoint y: 97, endPoint x: 234, endPoint y: 140, distance: 44.2
click at [234, 140] on div "IQ: 102 Population/% IQ 0 1 2 60 70 80 90 100 110 120 130 140" at bounding box center [223, 155] width 149 height 92
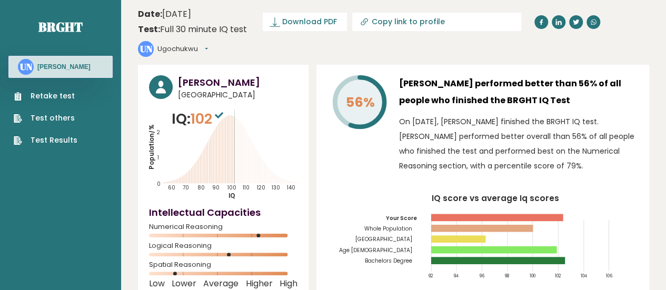
click at [291, 109] on icon "Population/% IQ 0 1 2 60 70 80 90 100 110 120 130 140" at bounding box center [223, 155] width 149 height 92
